Goal: Information Seeking & Learning: Learn about a topic

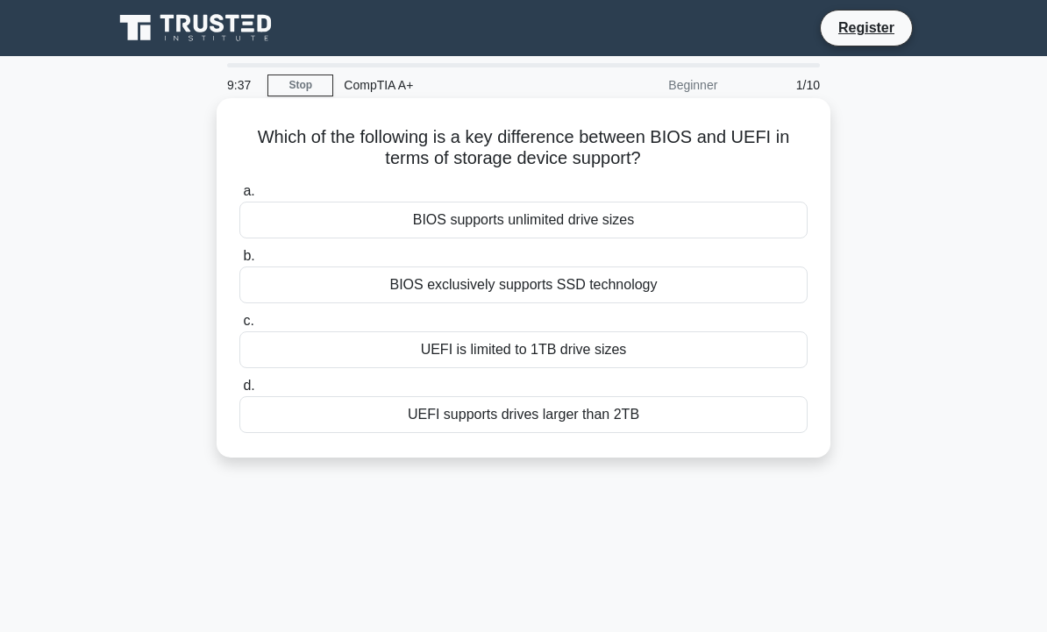
click at [605, 417] on div "UEFI supports drives larger than 2TB" at bounding box center [523, 414] width 568 height 37
click at [239, 392] on input "d. UEFI supports drives larger than 2TB" at bounding box center [239, 386] width 0 height 11
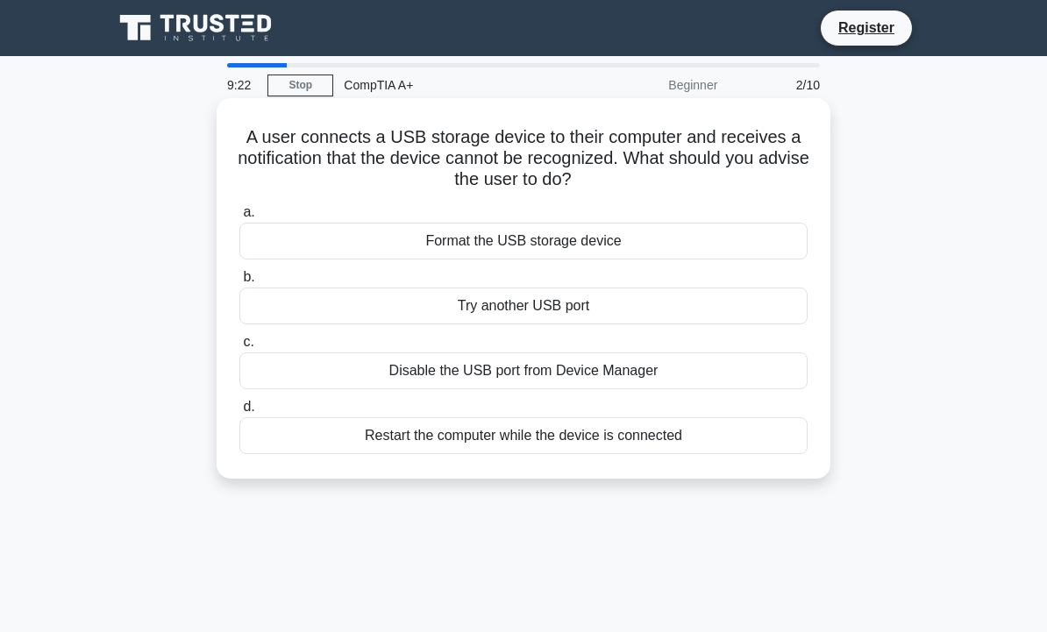
click at [650, 243] on div "Format the USB storage device" at bounding box center [523, 241] width 568 height 37
click at [239, 218] on input "a. Format the USB storage device" at bounding box center [239, 212] width 0 height 11
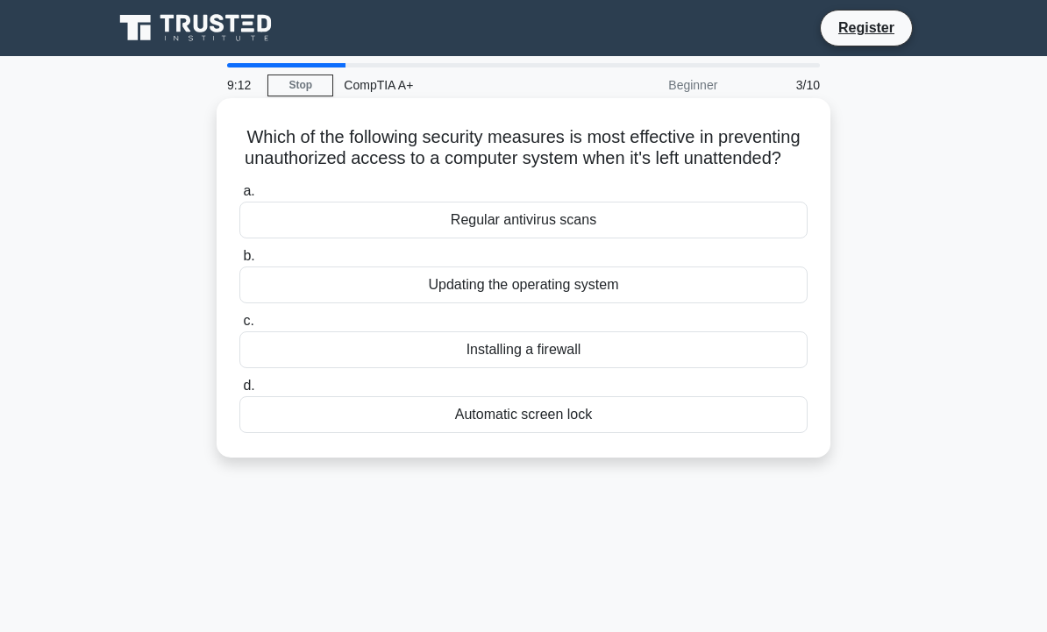
click at [535, 433] on div "Automatic screen lock" at bounding box center [523, 414] width 568 height 37
click at [239, 392] on input "d. Automatic screen lock" at bounding box center [239, 386] width 0 height 11
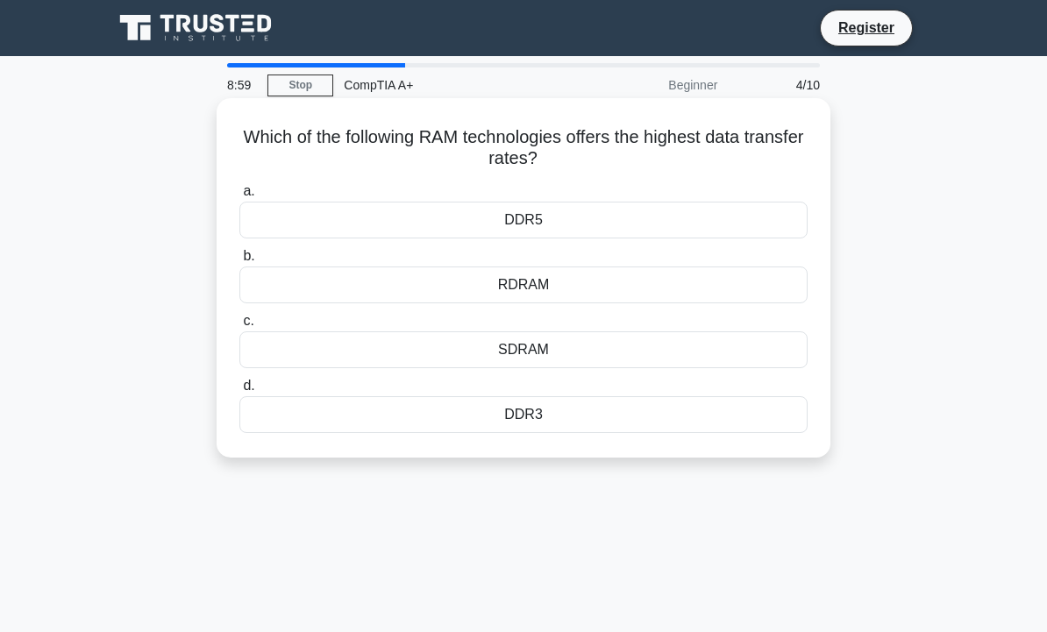
click at [629, 350] on div "SDRAM" at bounding box center [523, 350] width 568 height 37
click at [239, 327] on input "c. SDRAM" at bounding box center [239, 321] width 0 height 11
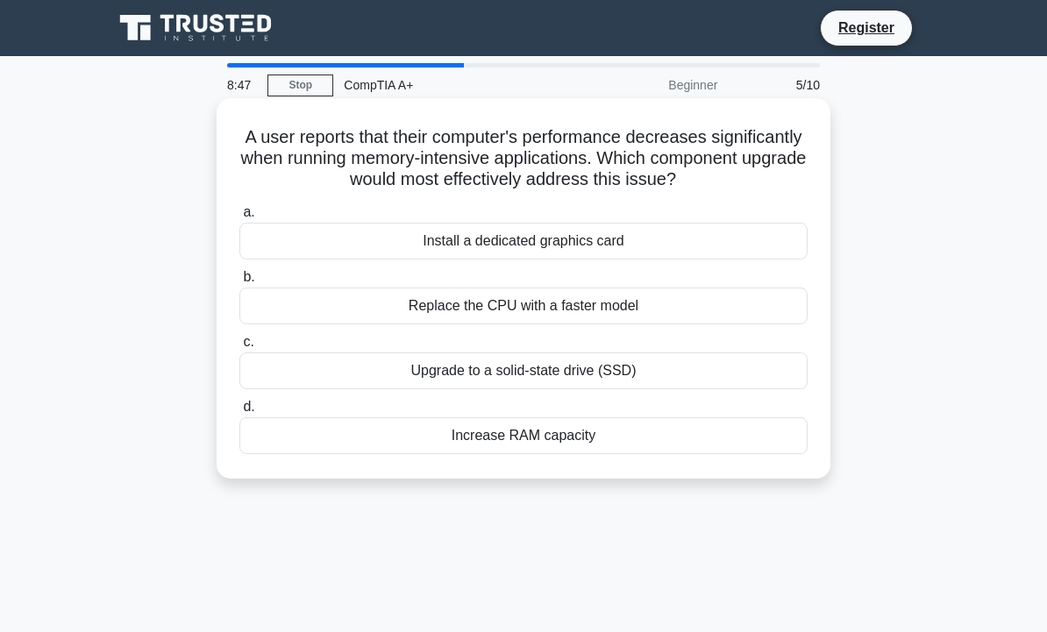
click at [657, 374] on div "Upgrade to a solid-state drive (SSD)" at bounding box center [523, 371] width 568 height 37
click at [239, 348] on input "c. Upgrade to a solid-state drive (SSD)" at bounding box center [239, 342] width 0 height 11
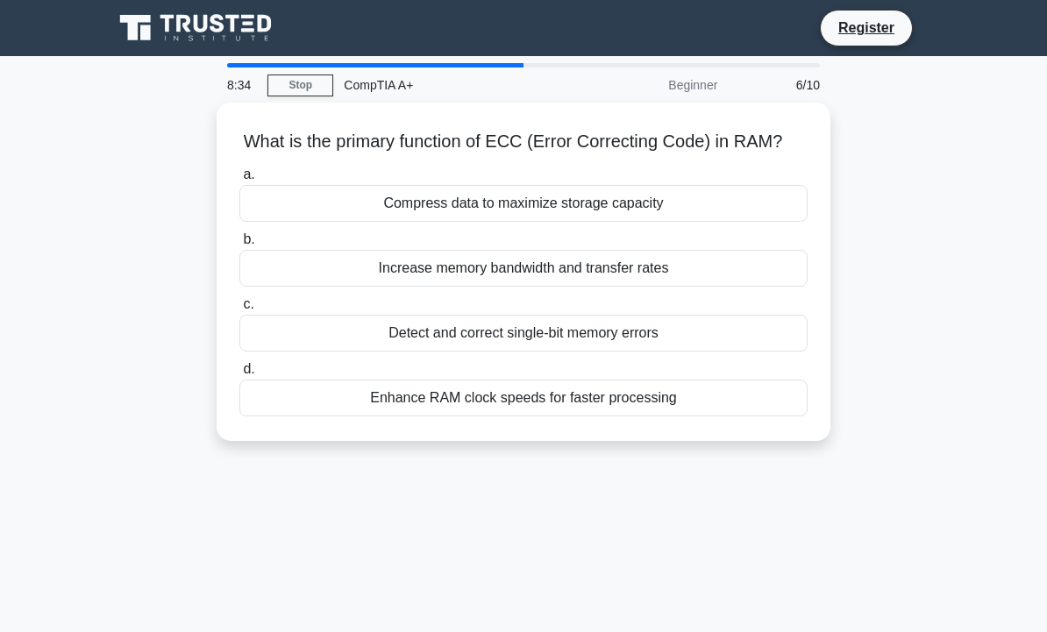
drag, startPoint x: 723, startPoint y: 344, endPoint x: 874, endPoint y: 349, distance: 151.8
click at [874, 349] on div "What is the primary function of ECC (Error Correcting Code) in RAM? .spinner_0X…" at bounding box center [524, 283] width 842 height 360
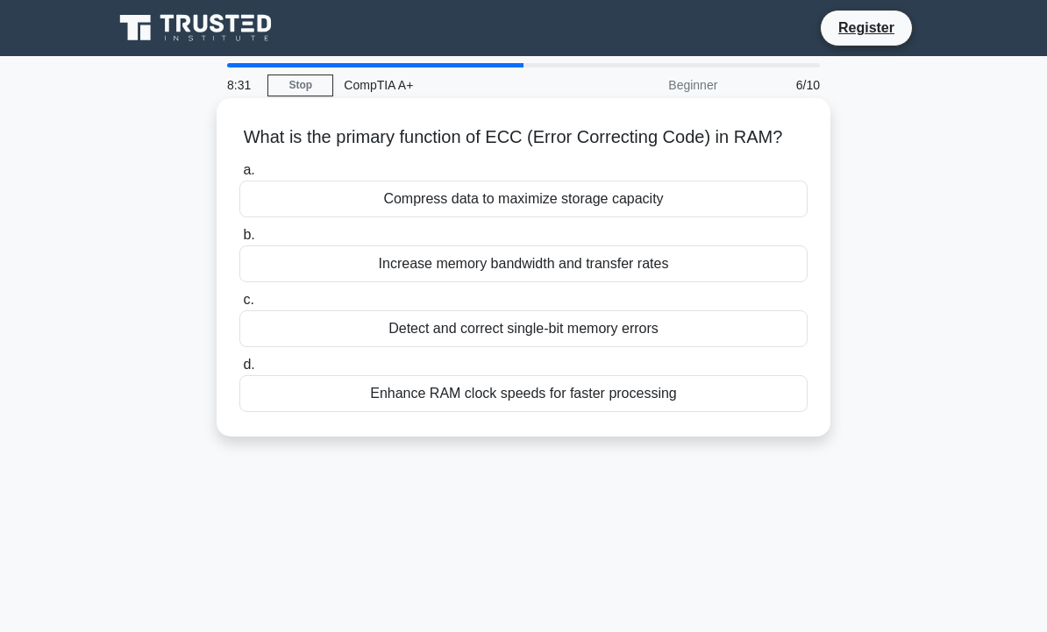
click at [552, 329] on div "Detect and correct single-bit memory errors" at bounding box center [523, 328] width 568 height 37
click at [239, 306] on input "c. Detect and correct single-bit memory errors" at bounding box center [239, 300] width 0 height 11
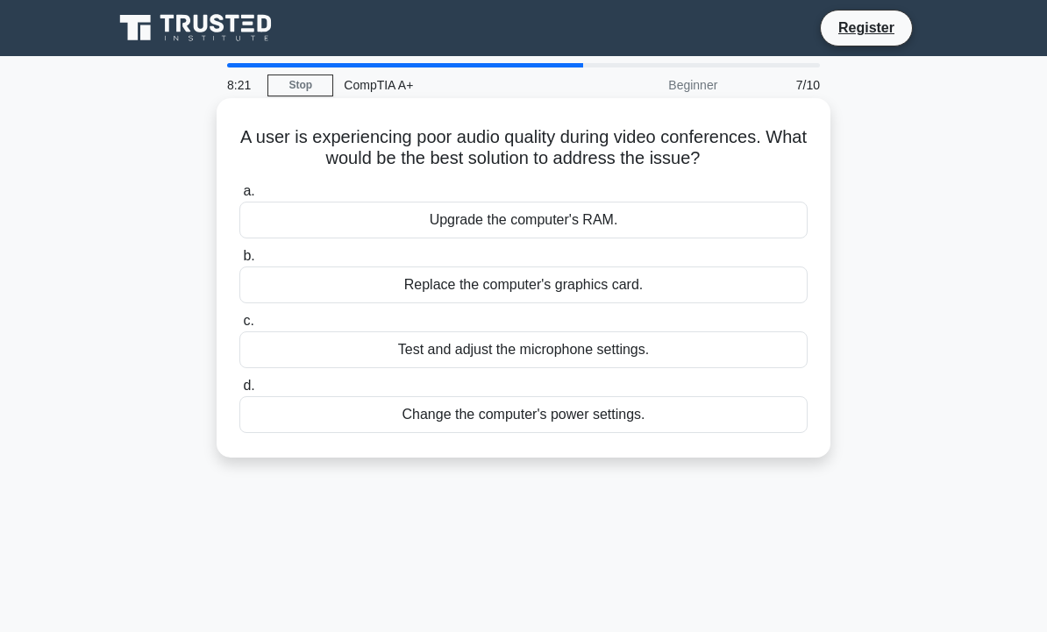
click at [711, 360] on div "Test and adjust the microphone settings." at bounding box center [523, 350] width 568 height 37
click at [239, 327] on input "c. Test and adjust the microphone settings." at bounding box center [239, 321] width 0 height 11
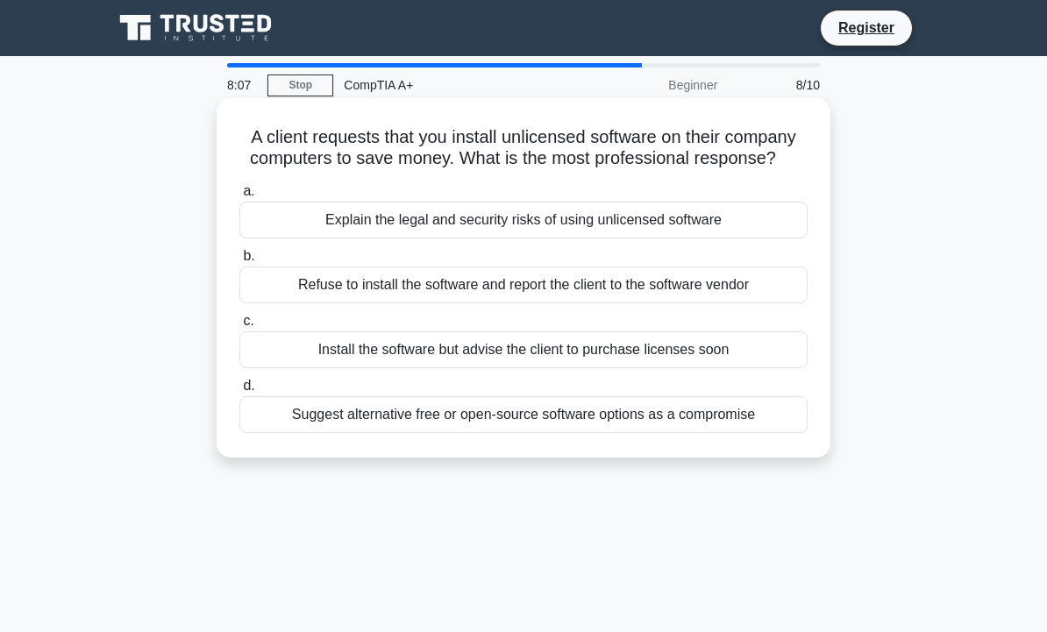
click at [624, 418] on div "Suggest alternative free or open-source software options as a compromise" at bounding box center [523, 414] width 568 height 37
click at [239, 392] on input "d. Suggest alternative free or open-source software options as a compromise" at bounding box center [239, 386] width 0 height 11
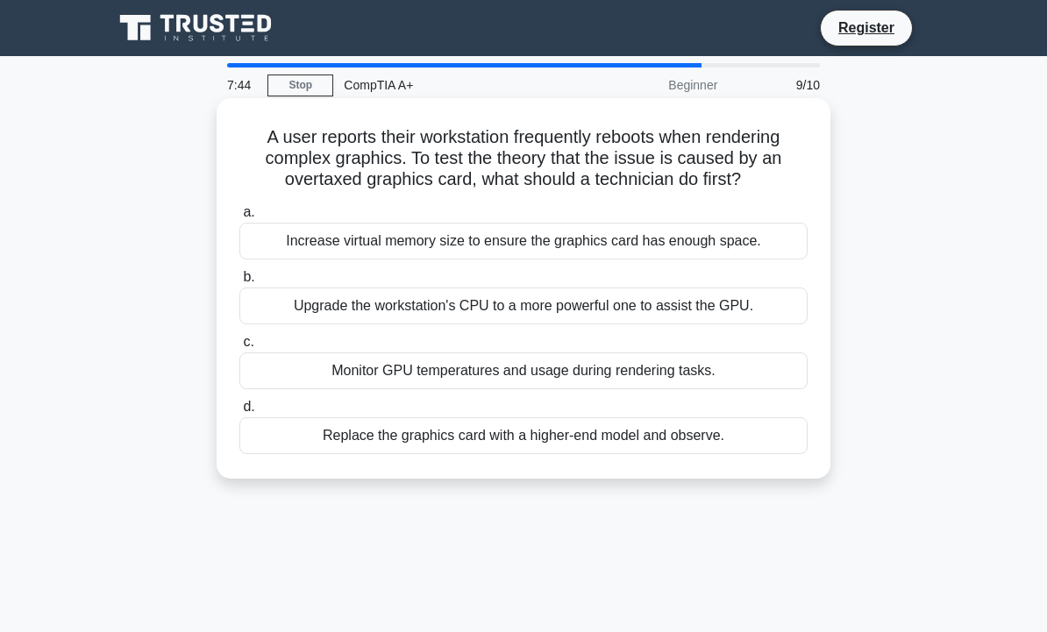
click at [588, 373] on div "Monitor GPU temperatures and usage during rendering tasks." at bounding box center [523, 371] width 568 height 37
click at [239, 348] on input "c. Monitor GPU temperatures and usage during rendering tasks." at bounding box center [239, 342] width 0 height 11
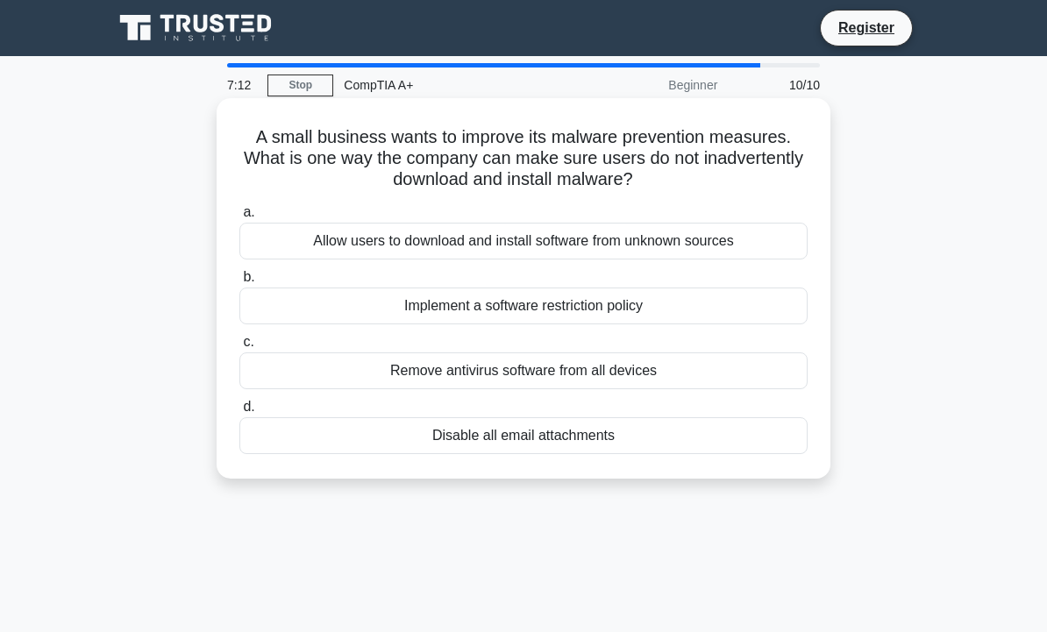
click at [575, 377] on div "Remove antivirus software from all devices" at bounding box center [523, 371] width 568 height 37
click at [239, 348] on input "c. Remove antivirus software from all devices" at bounding box center [239, 342] width 0 height 11
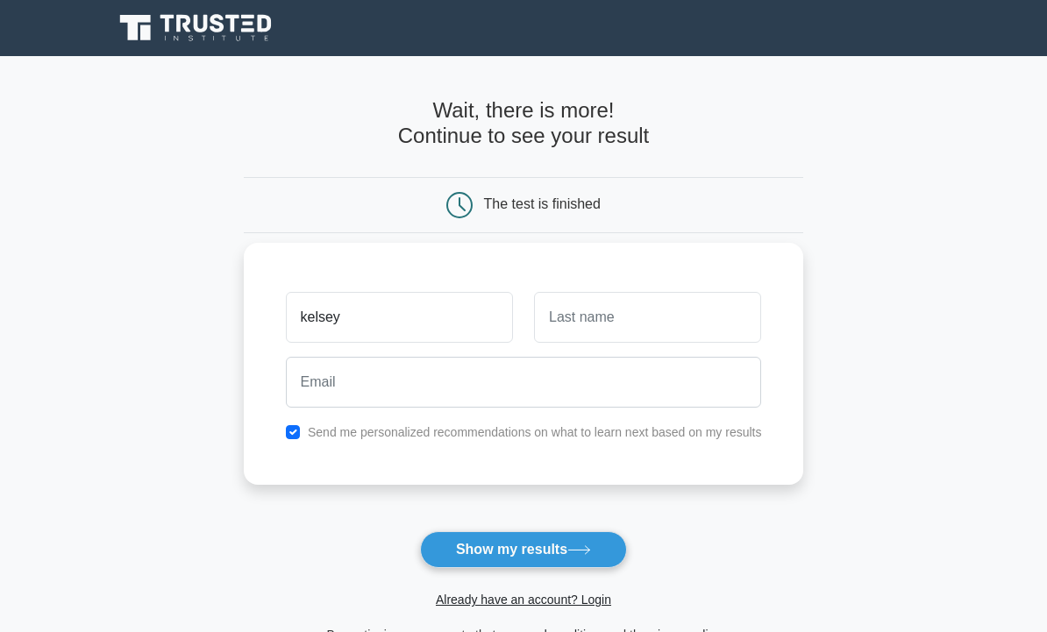
type input "kelsey"
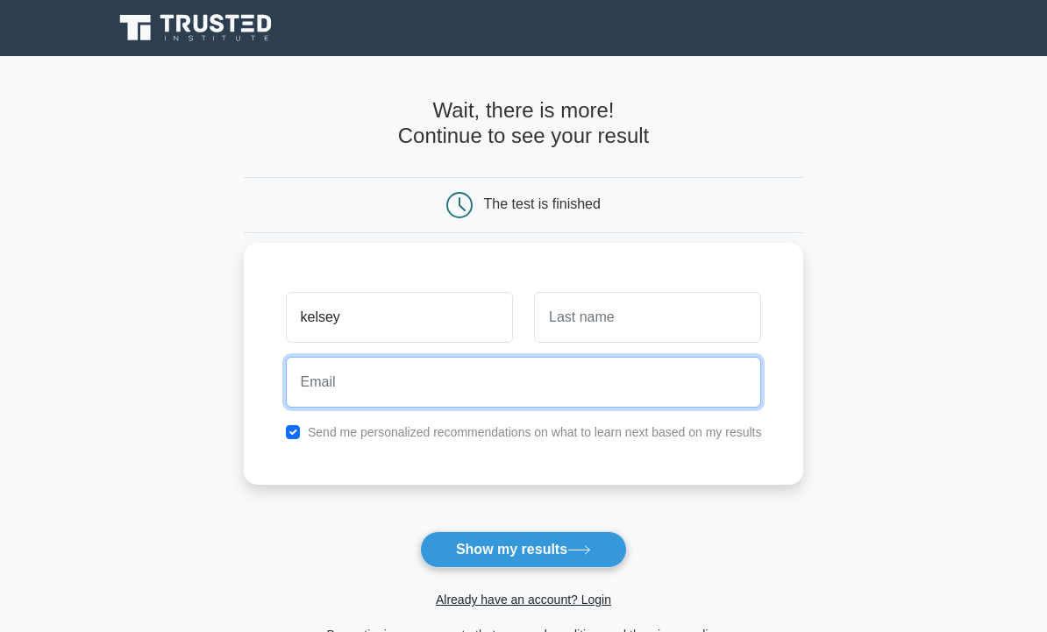
click at [679, 382] on input "email" at bounding box center [524, 382] width 476 height 51
type input "lewiskelseyleigh@gmail.com"
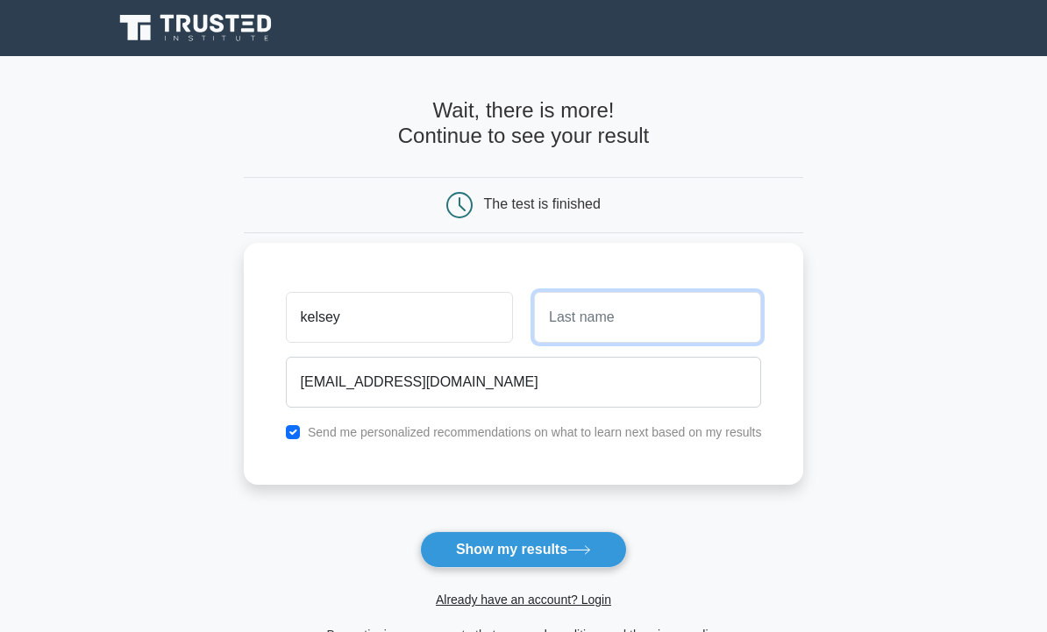
click at [600, 314] on input "text" at bounding box center [647, 317] width 227 height 51
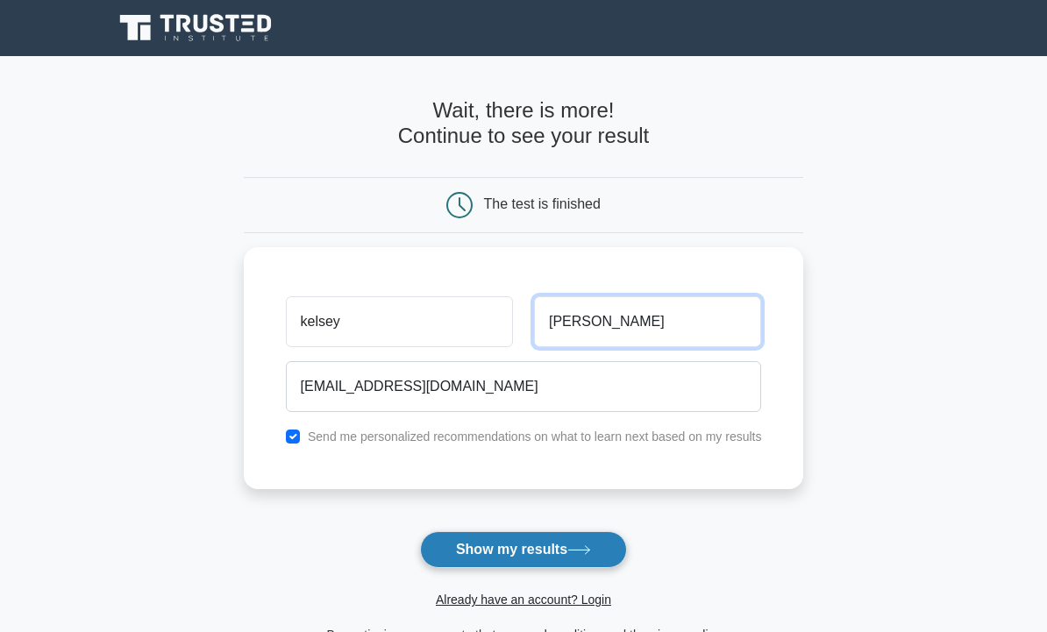
type input "lewis"
click at [550, 534] on button "Show my results" at bounding box center [523, 549] width 207 height 37
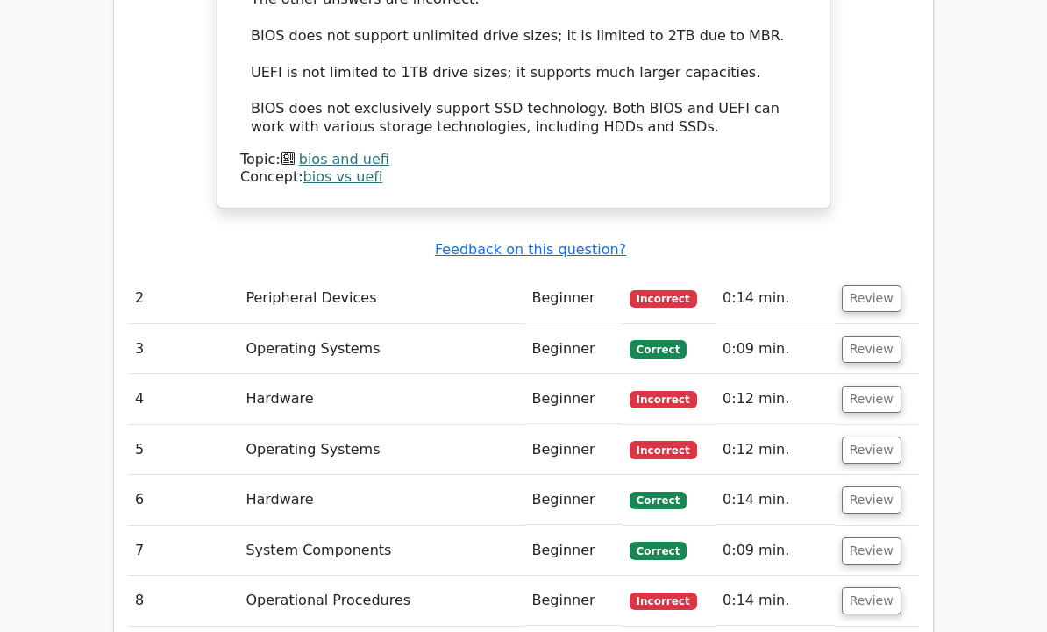
scroll to position [2280, 0]
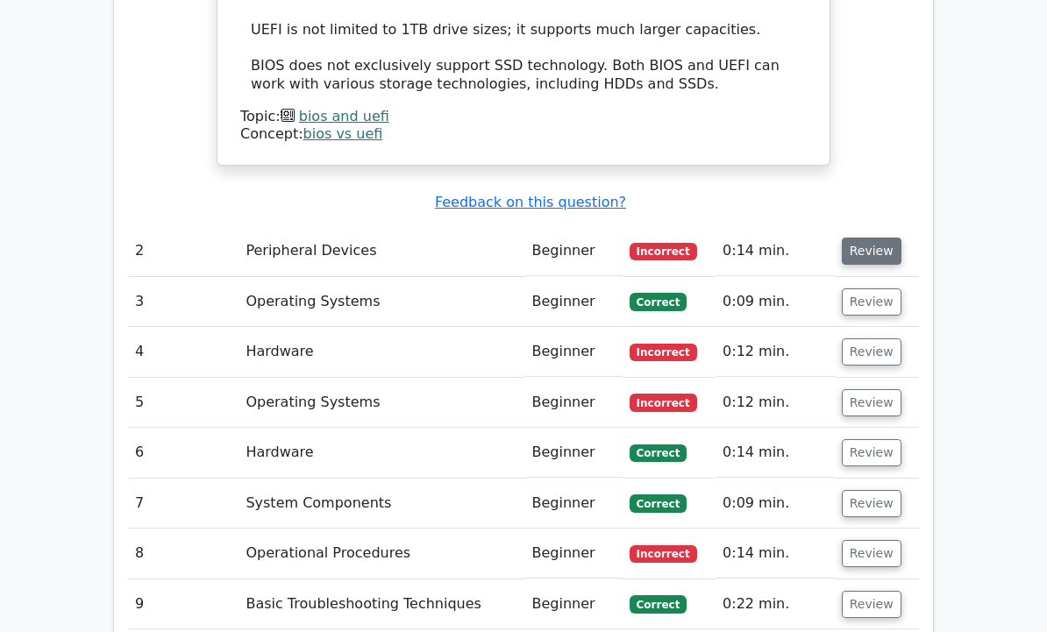
click at [902, 238] on button "Review" at bounding box center [872, 251] width 60 height 27
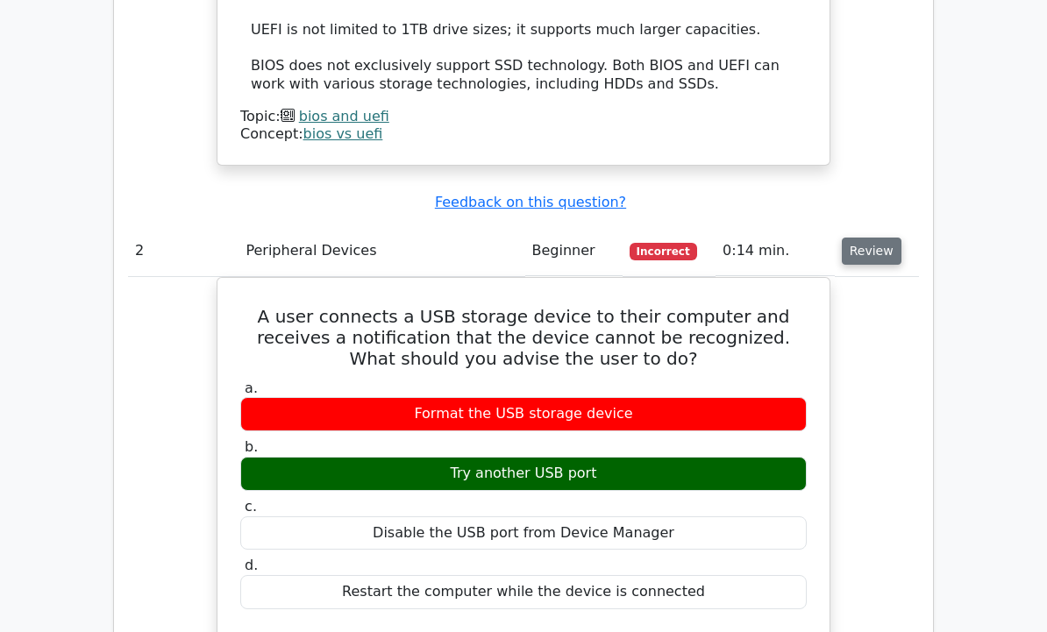
click at [902, 238] on button "Review" at bounding box center [872, 251] width 60 height 27
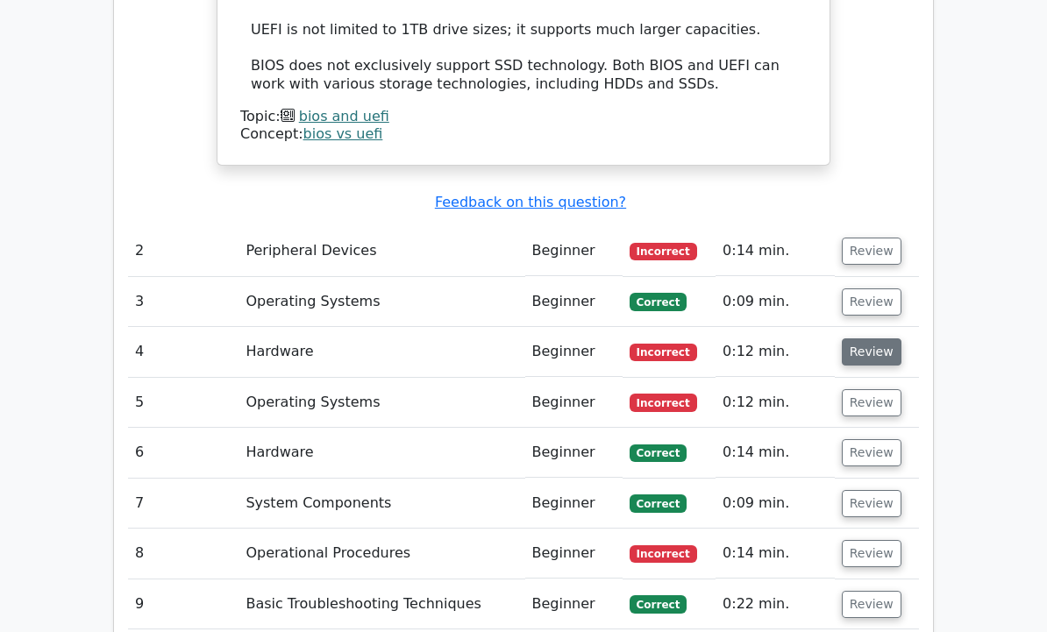
click at [902, 339] on button "Review" at bounding box center [872, 352] width 60 height 27
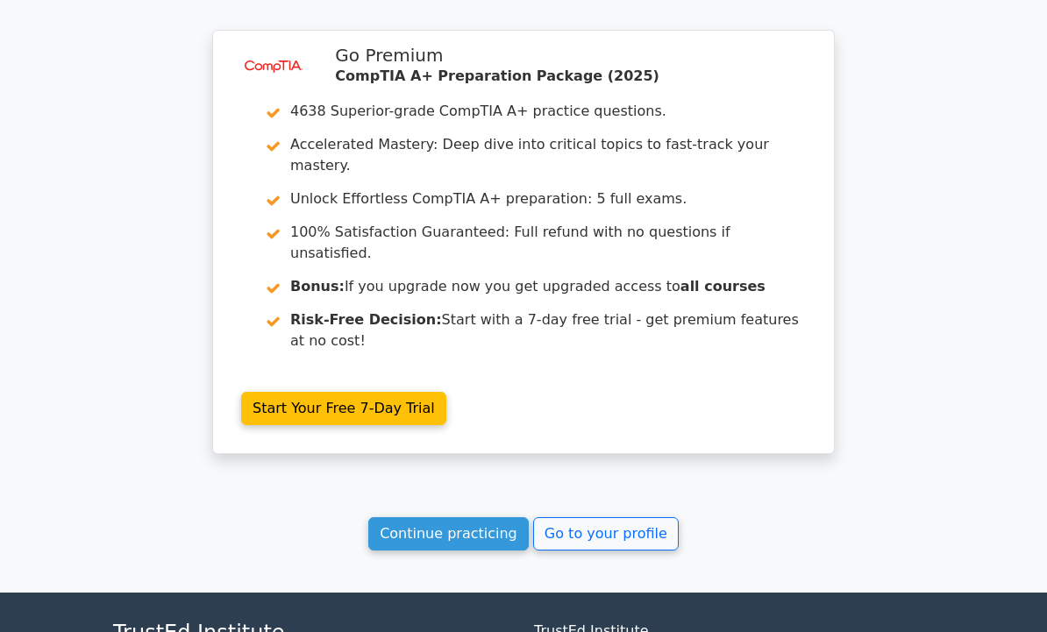
scroll to position [3869, 0]
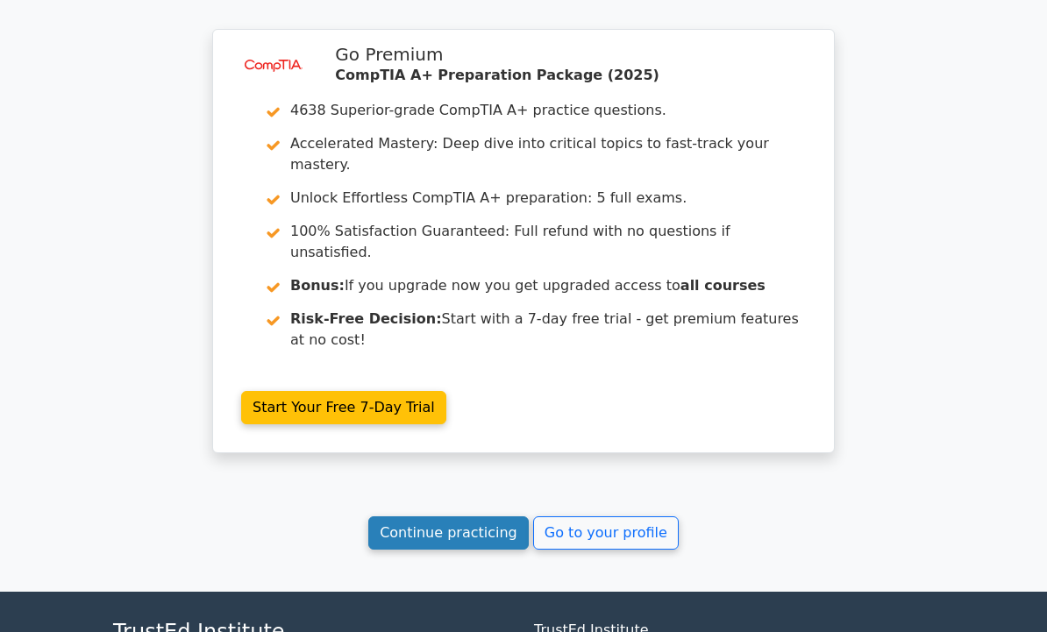
click at [469, 517] on link "Continue practicing" at bounding box center [448, 533] width 160 height 33
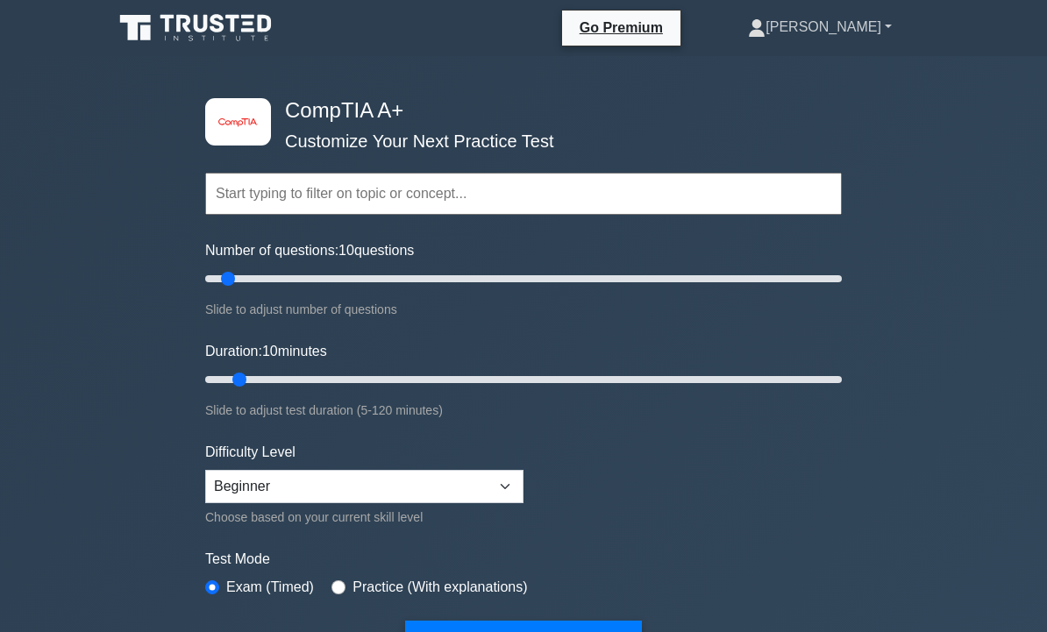
click at [925, 25] on link "[PERSON_NAME]" at bounding box center [820, 27] width 228 height 35
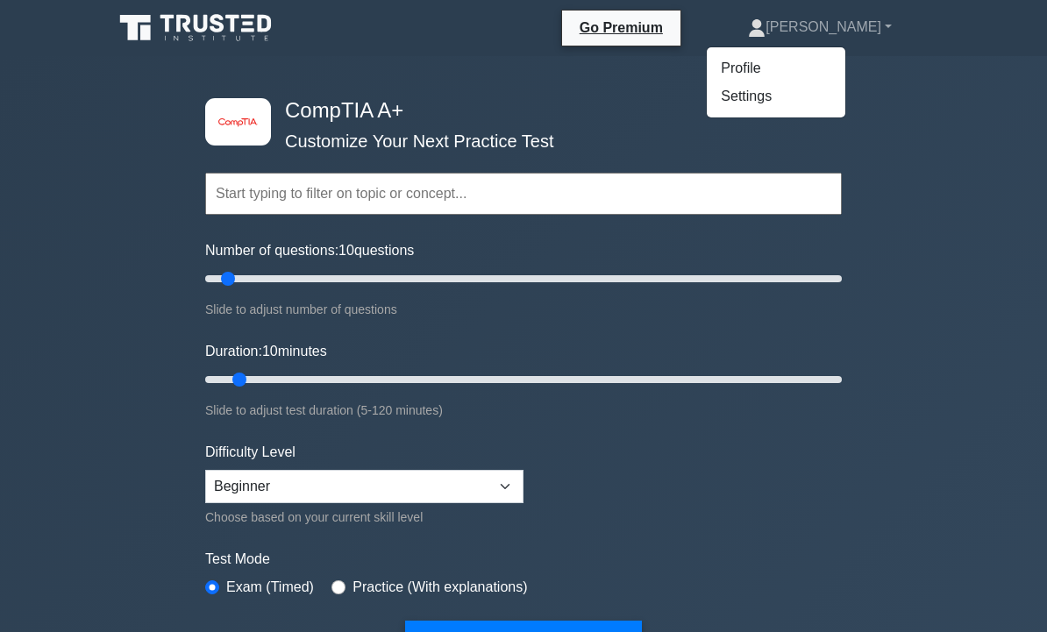
click at [460, 103] on h4 "CompTIA A+" at bounding box center [517, 110] width 478 height 25
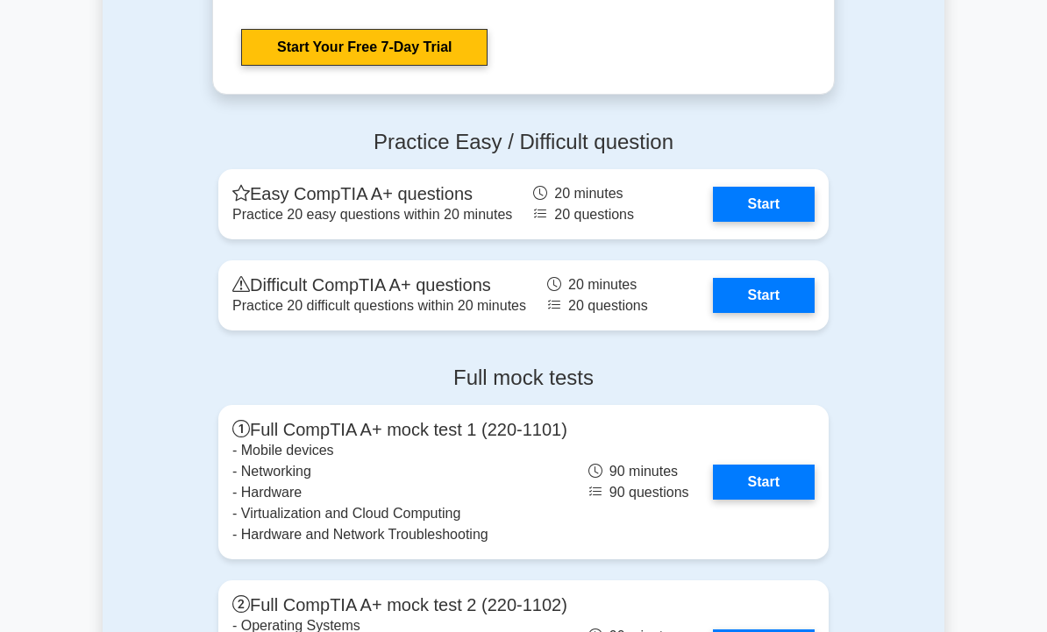
scroll to position [4034, 0]
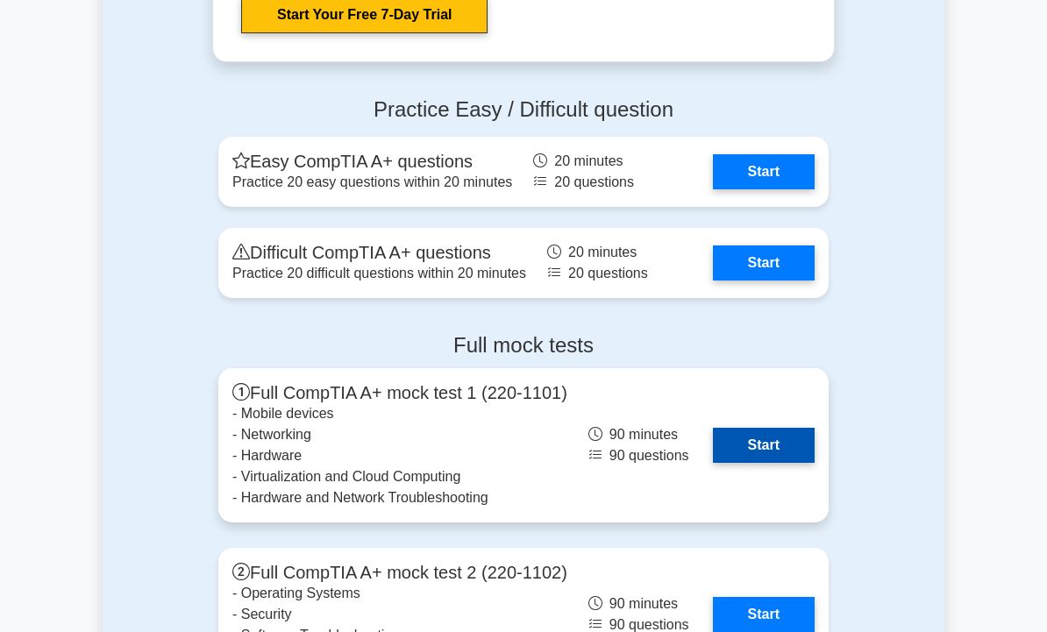
click at [815, 428] on link "Start" at bounding box center [764, 445] width 102 height 35
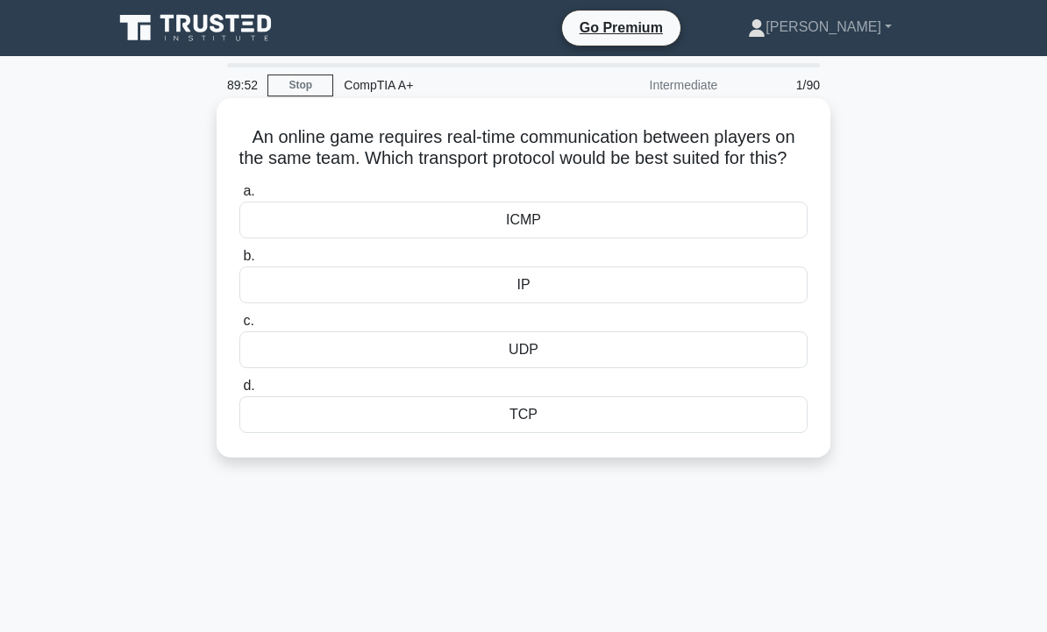
click at [588, 303] on div "IP" at bounding box center [523, 285] width 568 height 37
click at [239, 262] on input "b. IP" at bounding box center [239, 256] width 0 height 11
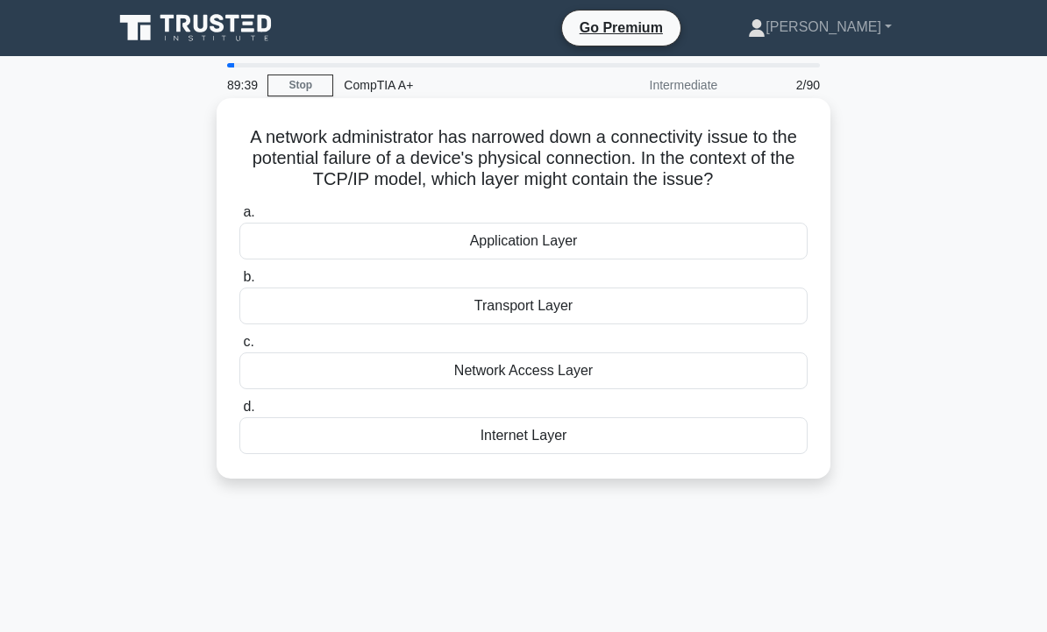
click at [615, 368] on div "Network Access Layer" at bounding box center [523, 371] width 568 height 37
click at [239, 348] on input "c. Network Access Layer" at bounding box center [239, 342] width 0 height 11
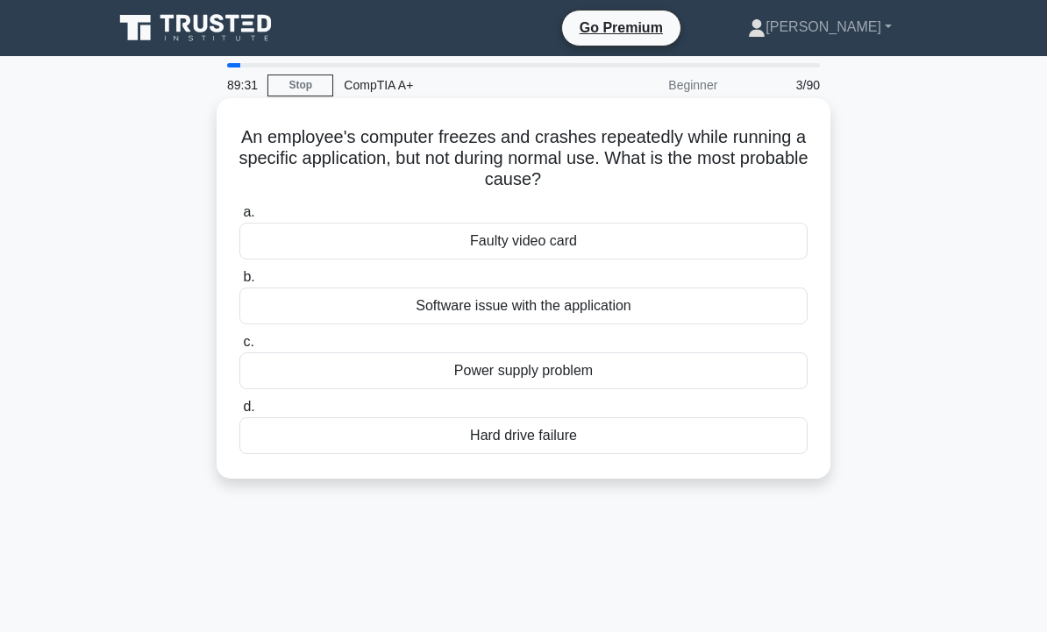
click at [495, 316] on div "Software issue with the application" at bounding box center [523, 306] width 568 height 37
click at [239, 283] on input "b. Software issue with the application" at bounding box center [239, 277] width 0 height 11
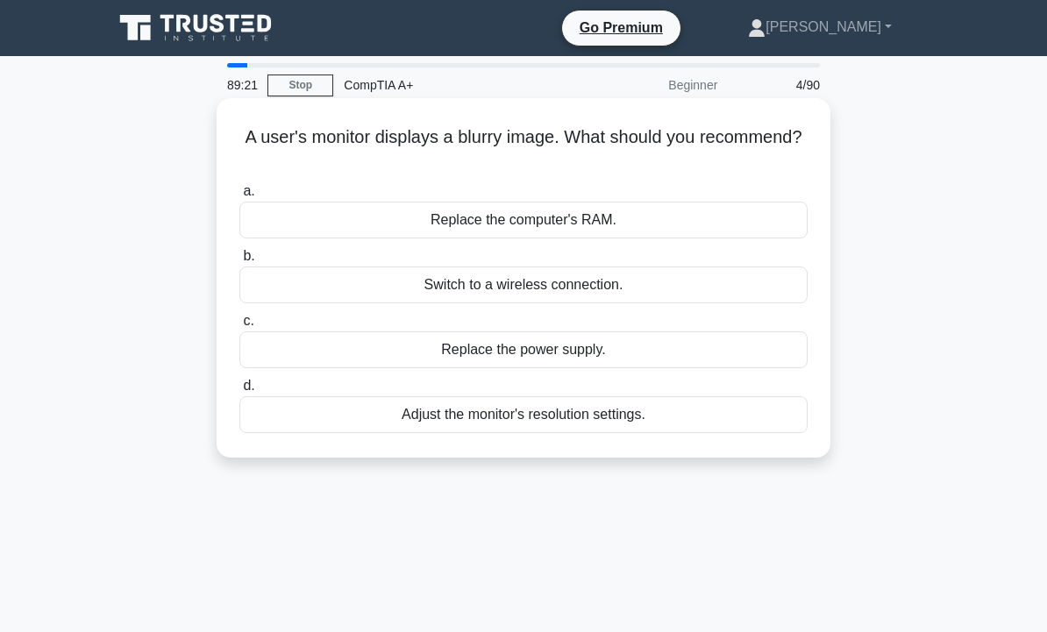
click at [667, 414] on div "Adjust the monitor's resolution settings." at bounding box center [523, 414] width 568 height 37
click at [239, 392] on input "d. Adjust the monitor's resolution settings." at bounding box center [239, 386] width 0 height 11
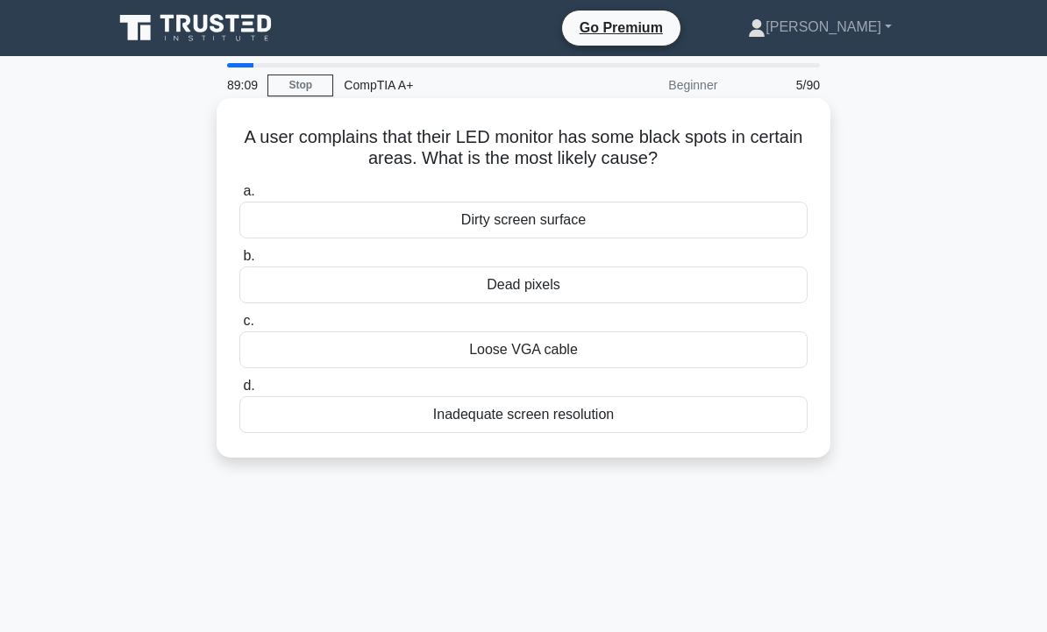
click at [541, 292] on div "Dead pixels" at bounding box center [523, 285] width 568 height 37
click at [239, 262] on input "b. Dead pixels" at bounding box center [239, 256] width 0 height 11
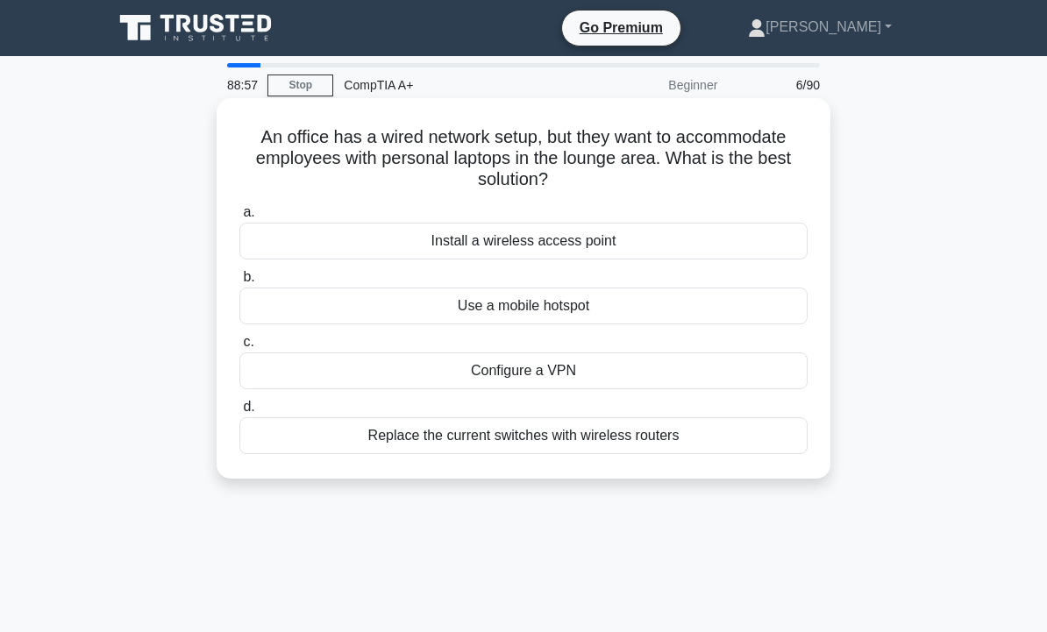
click at [661, 239] on div "Install a wireless access point" at bounding box center [523, 241] width 568 height 37
click at [239, 218] on input "a. Install a wireless access point" at bounding box center [239, 212] width 0 height 11
